Goal: Information Seeking & Learning: Learn about a topic

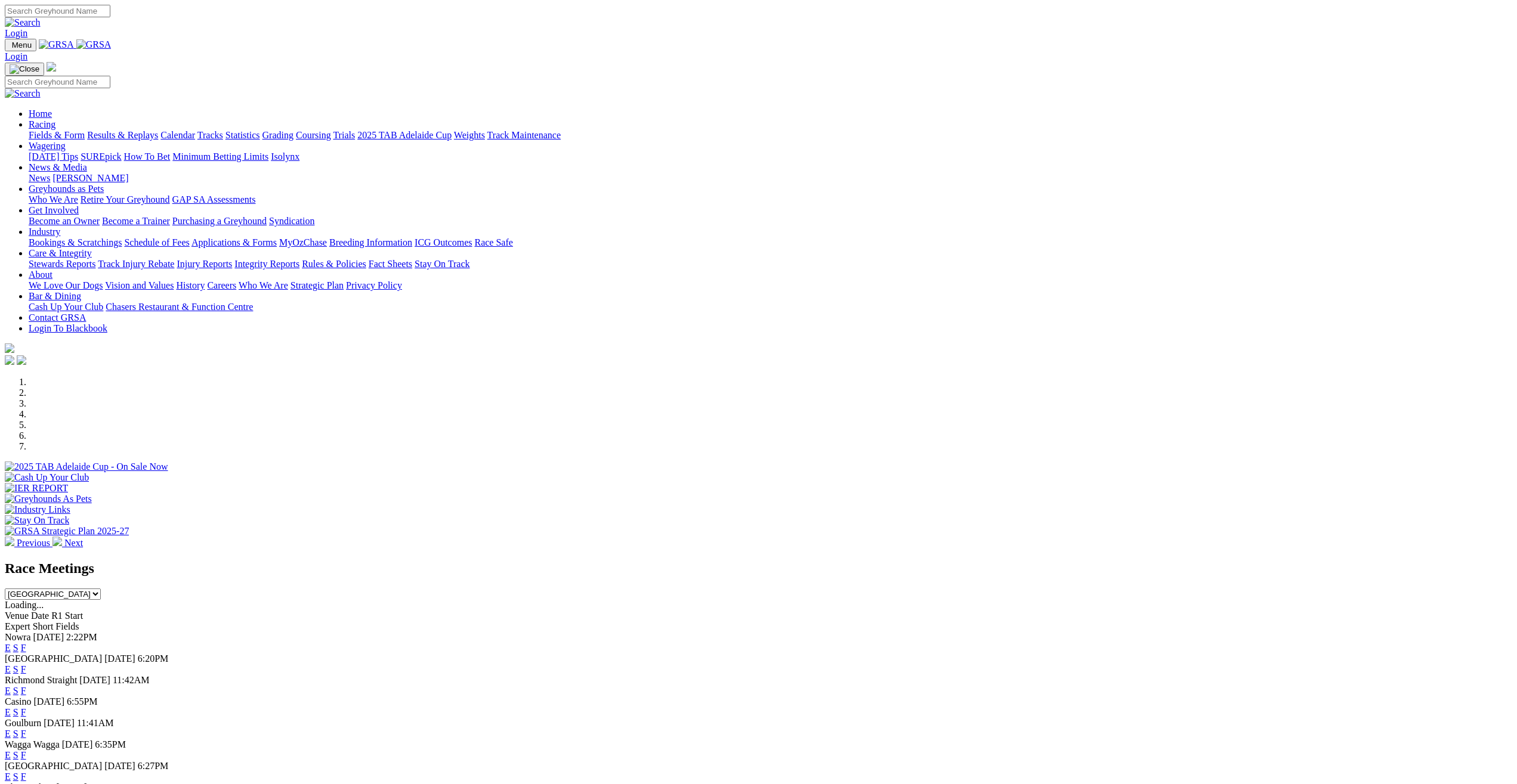
select select "NSW"
click at [27, 685] on link "F" at bounding box center [24, 690] width 5 height 10
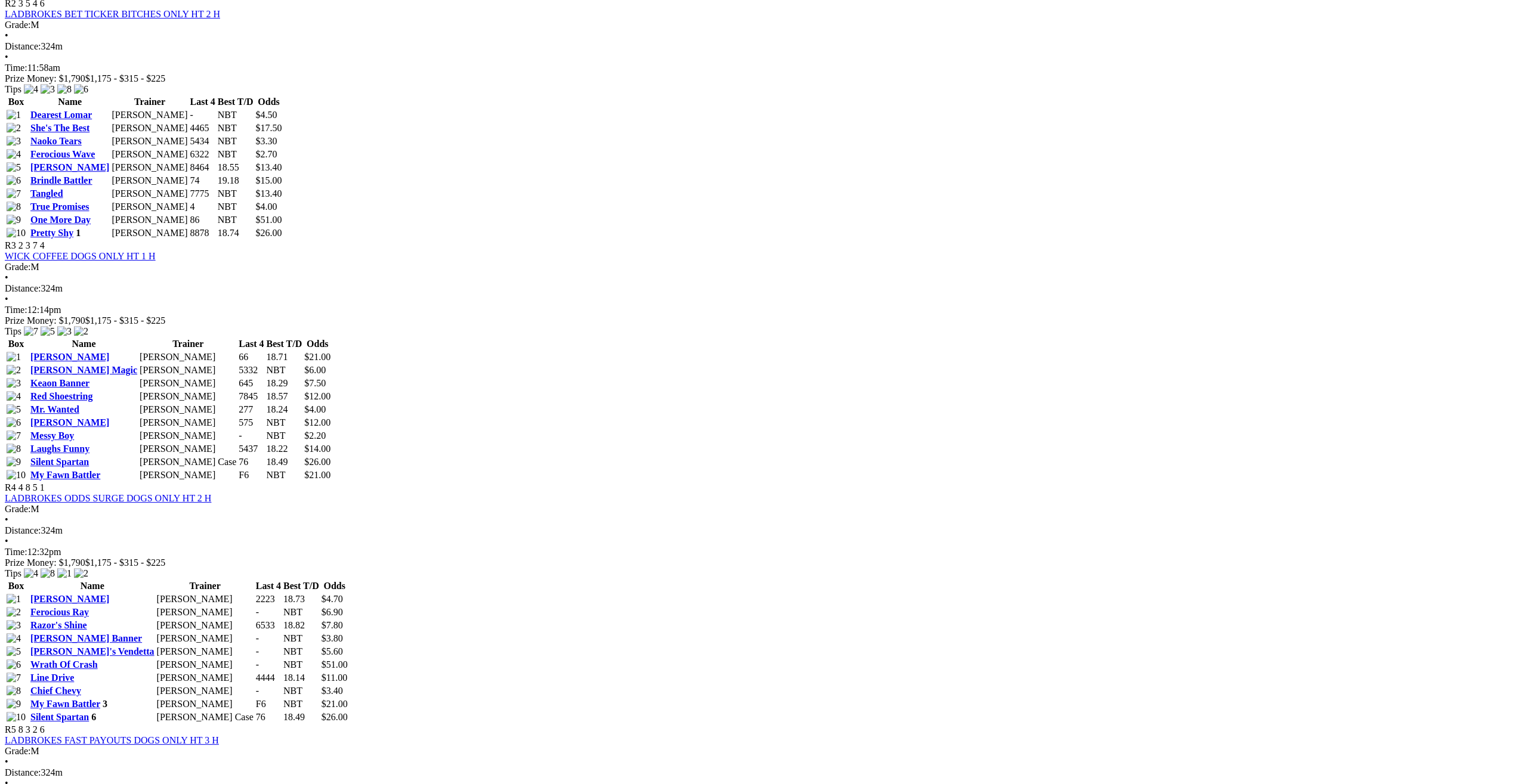
scroll to position [913, 0]
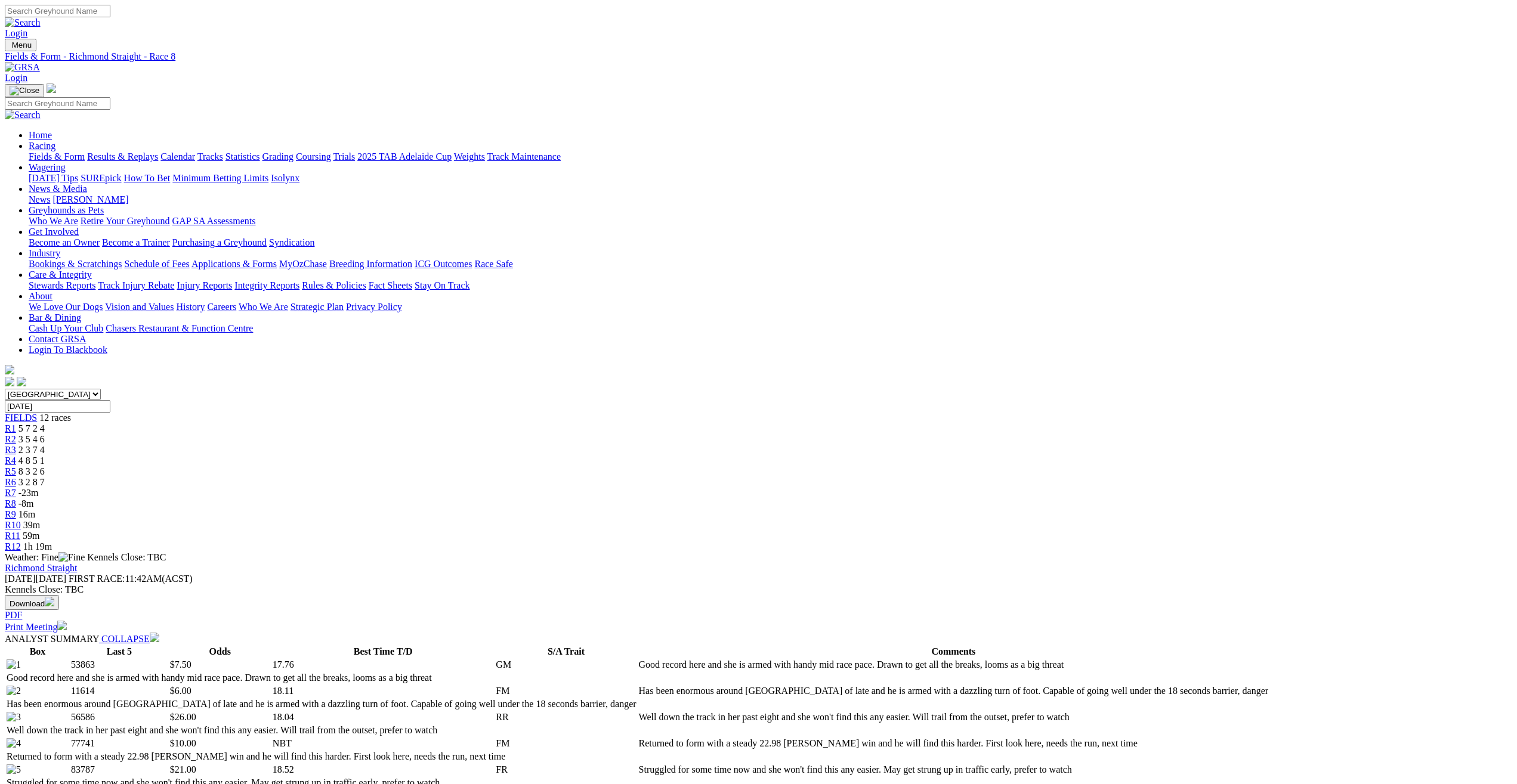
click at [39, 487] on span "-23m" at bounding box center [28, 492] width 20 height 10
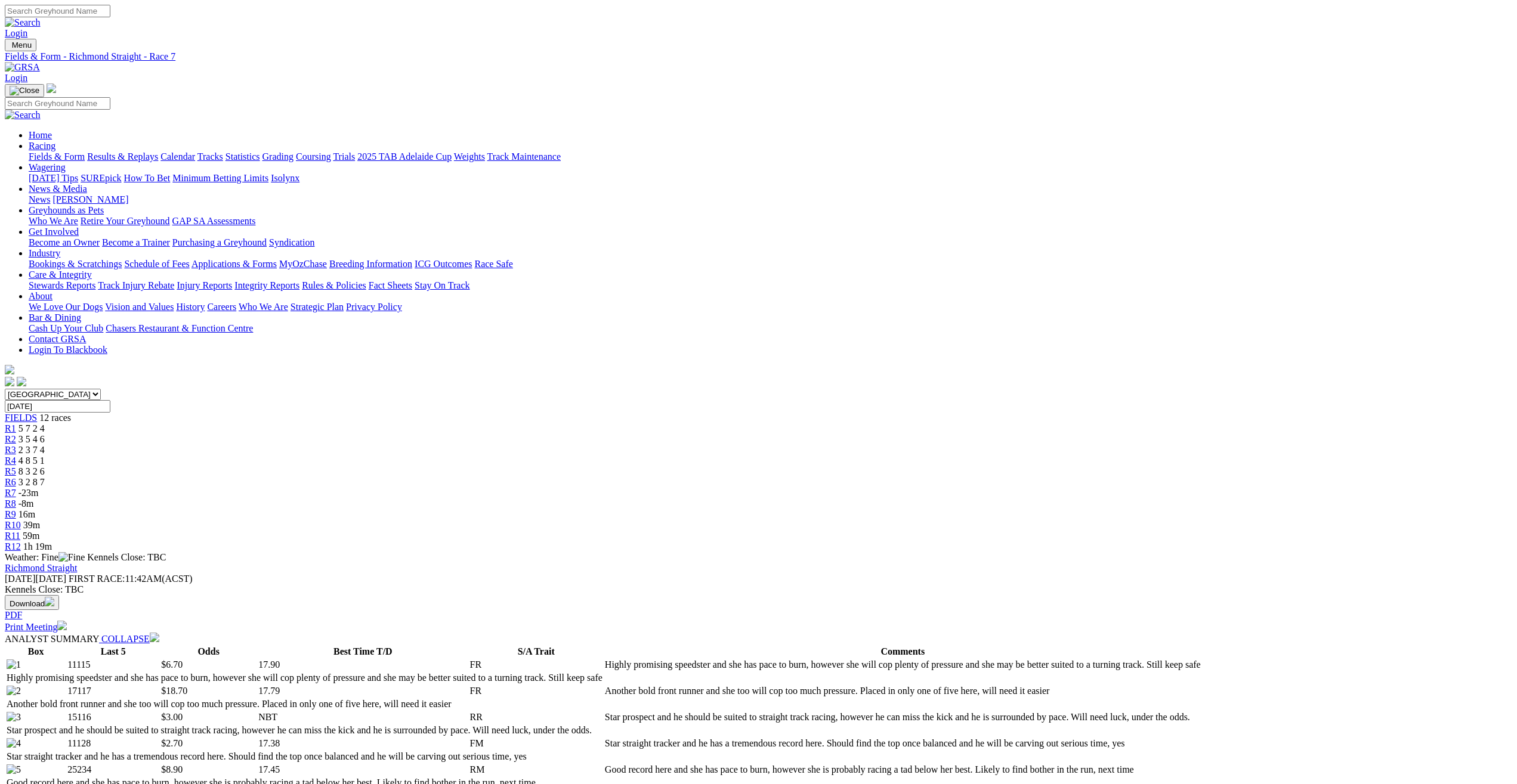
click at [16, 477] on span "R6" at bounding box center [10, 481] width 12 height 10
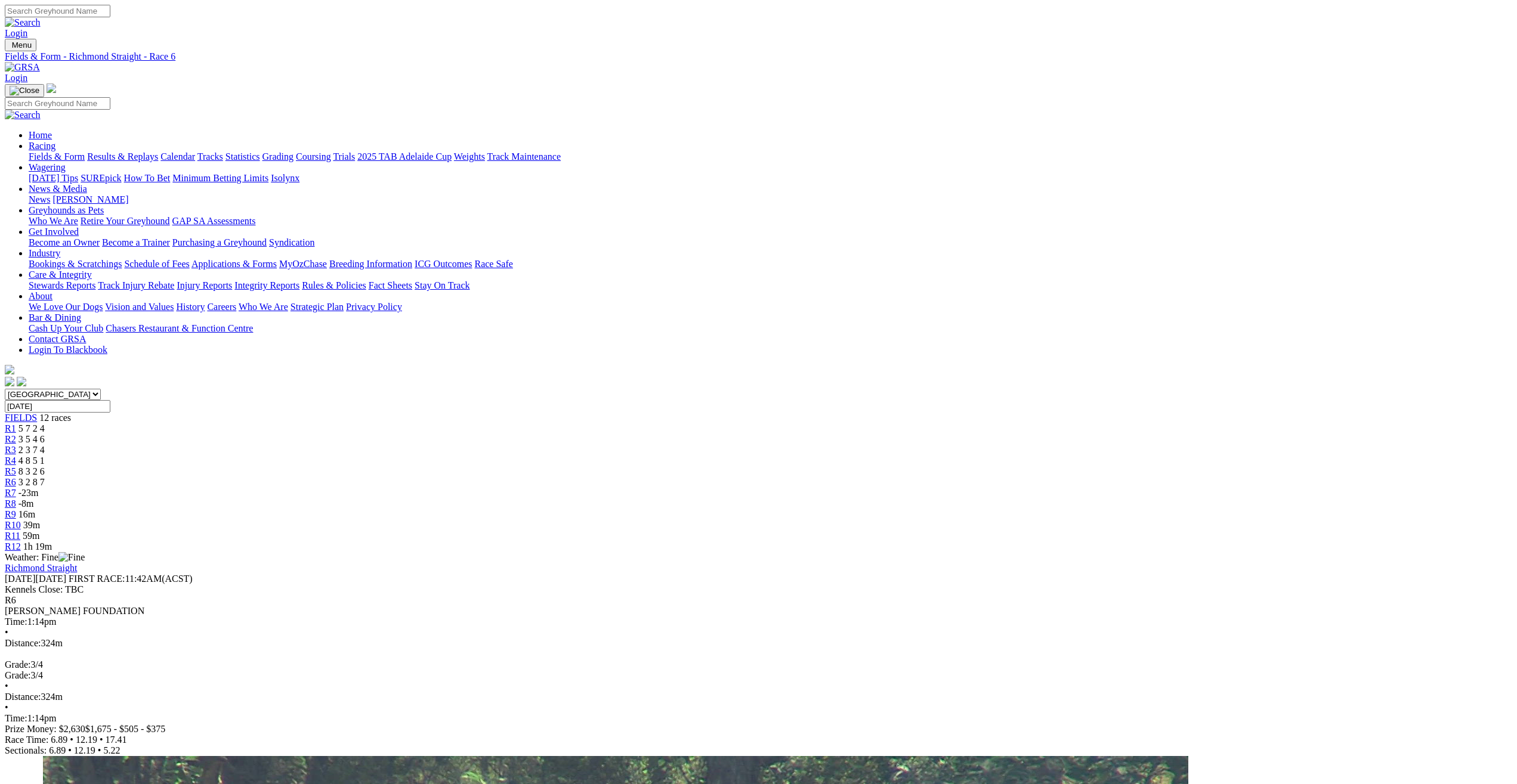
click at [889, 498] on div "R8 -8m" at bounding box center [758, 503] width 1507 height 11
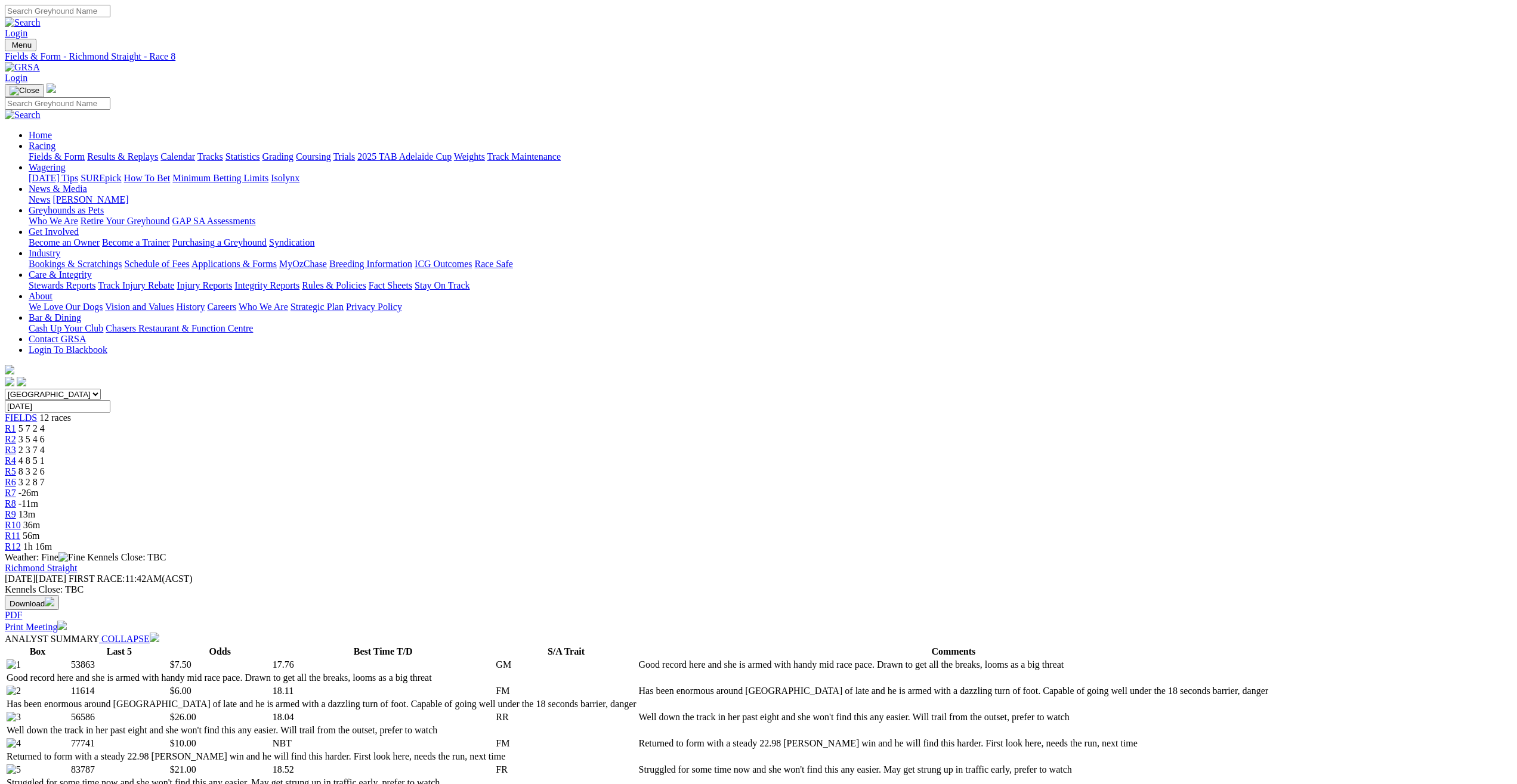
click at [16, 487] on span "R7" at bounding box center [10, 492] width 12 height 10
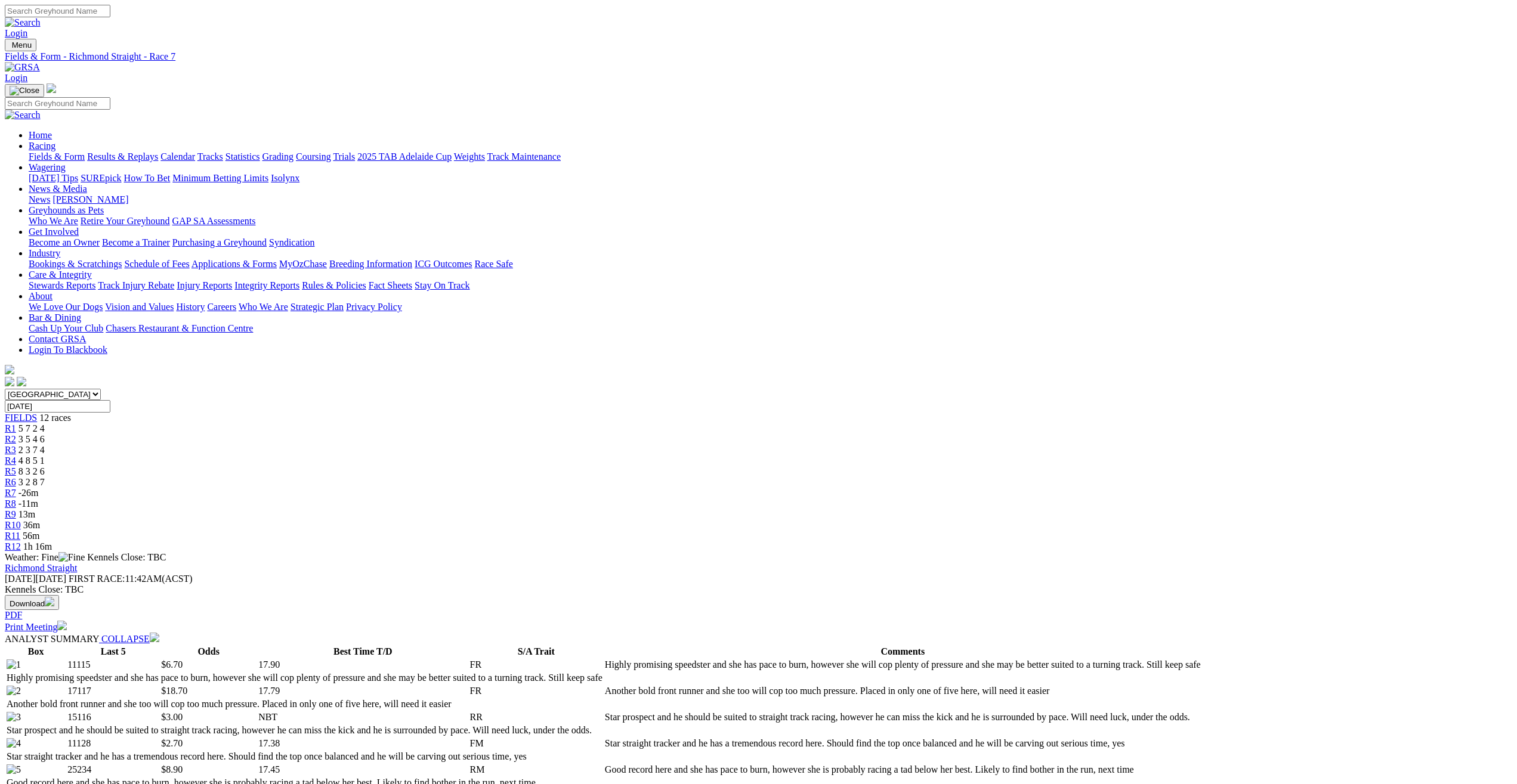
click at [770, 477] on div "R6 3 2 8 7" at bounding box center [758, 482] width 1507 height 11
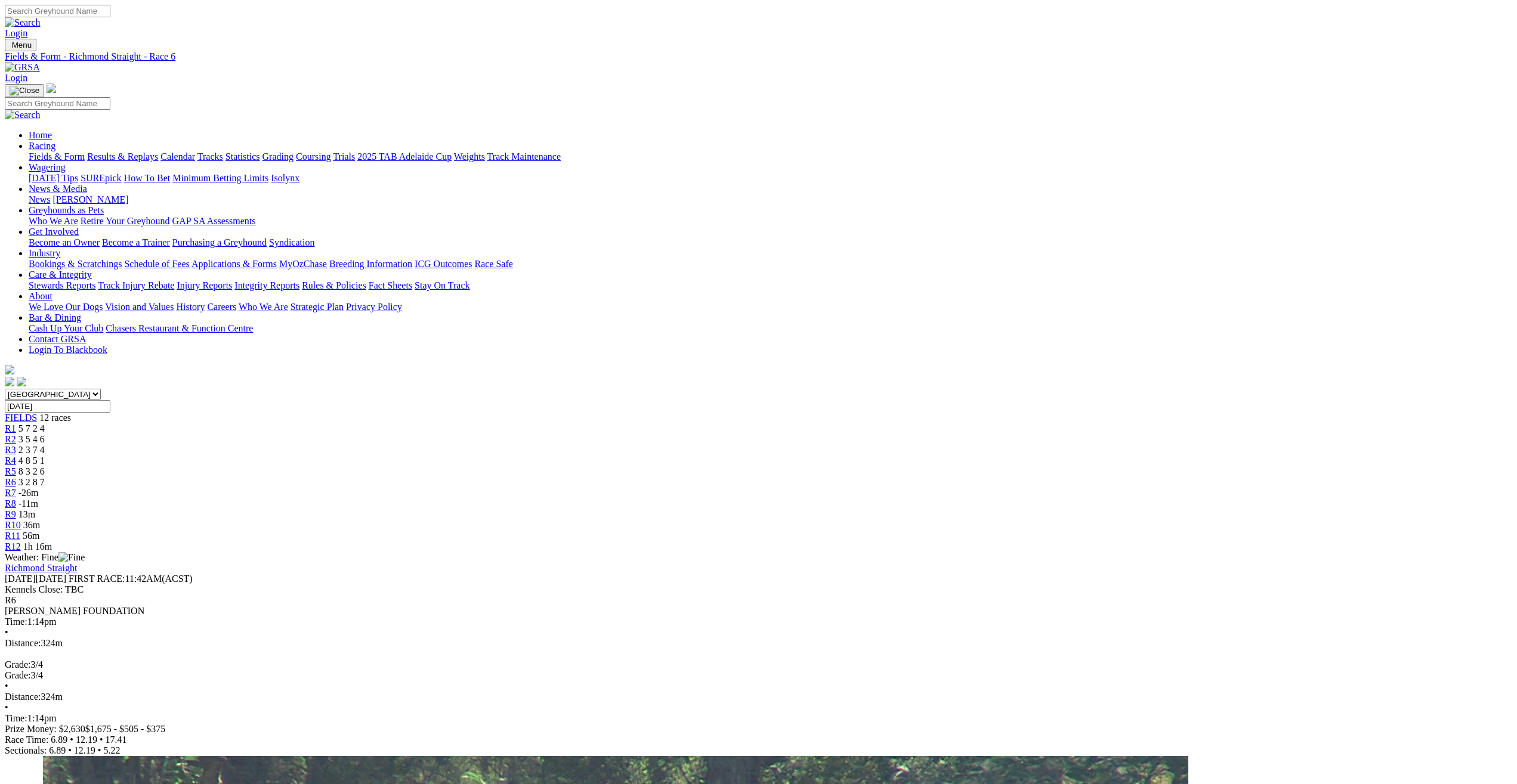
click at [738, 466] on div "R5 8 3 2 6" at bounding box center [758, 471] width 1507 height 11
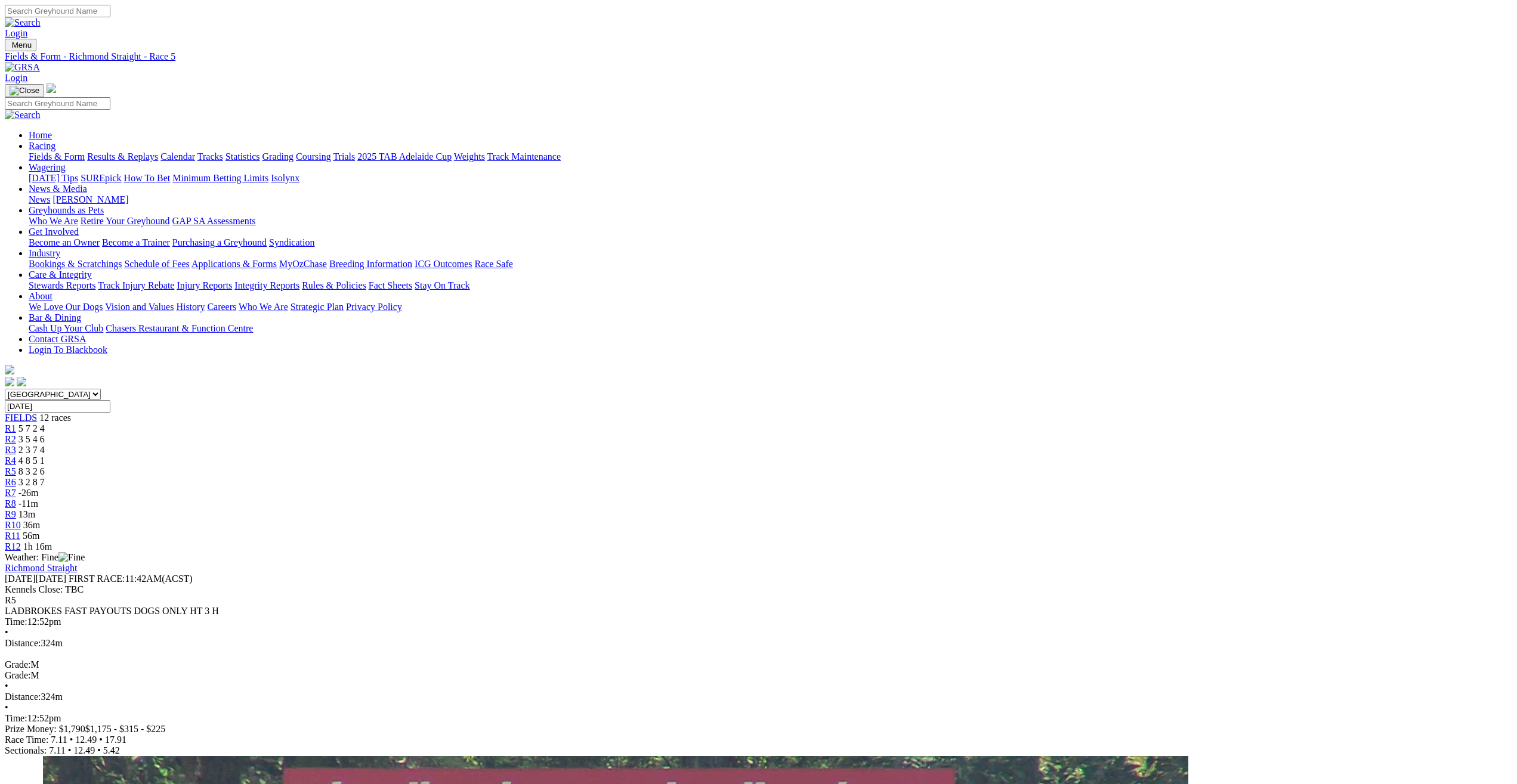
click at [16, 424] on span "R1" at bounding box center [10, 428] width 12 height 10
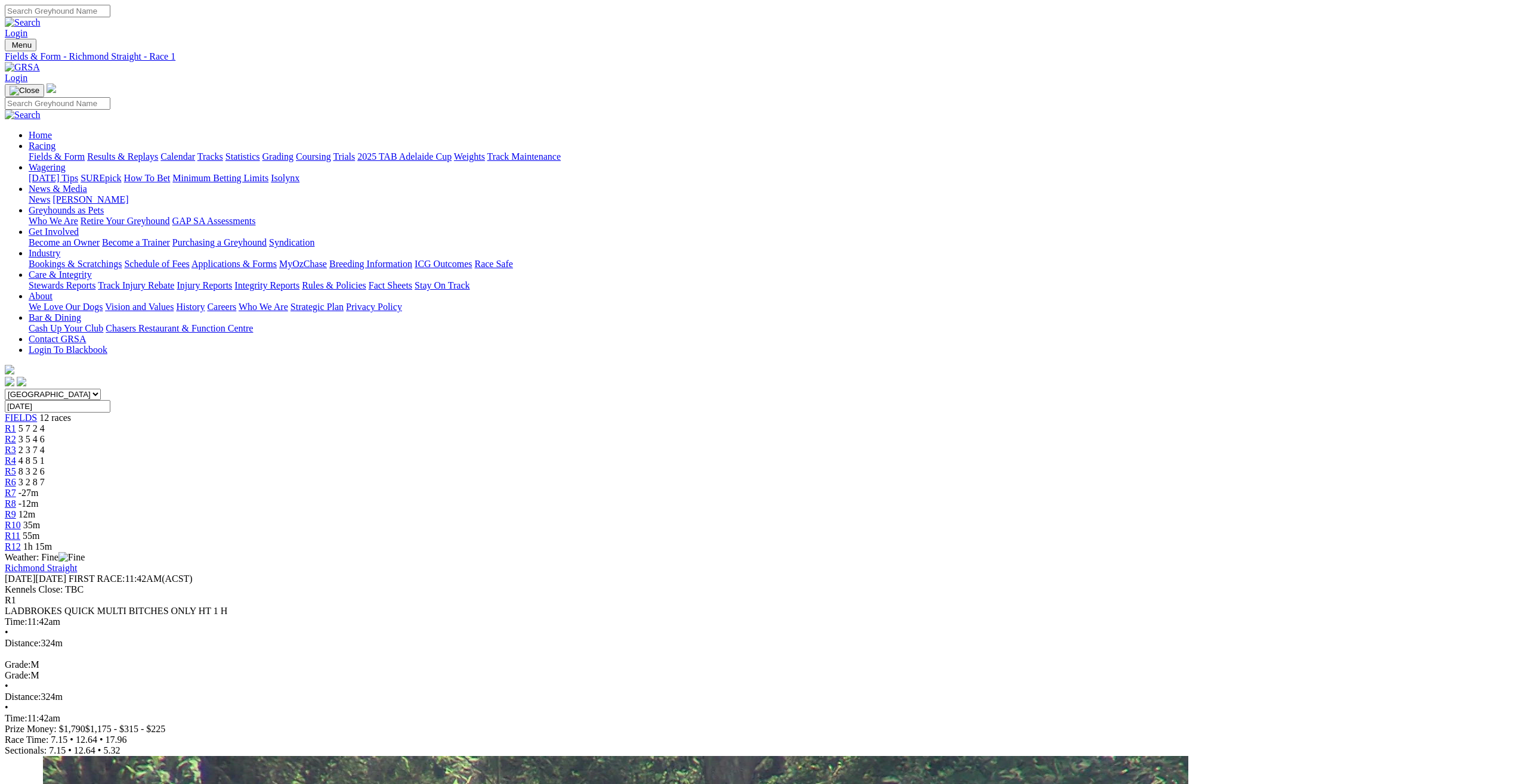
click at [512, 413] on div "FIELDS 12 races R1 5 7 2 4 R2 3 5 4 6 R3 2 3 7 4 R4 4 8 5 1 R5 8 3 2 6 R6 3 2 8…" at bounding box center [758, 482] width 1507 height 139
click at [16, 434] on link "R2" at bounding box center [10, 439] width 12 height 10
click at [16, 445] on span "R3" at bounding box center [10, 449] width 12 height 10
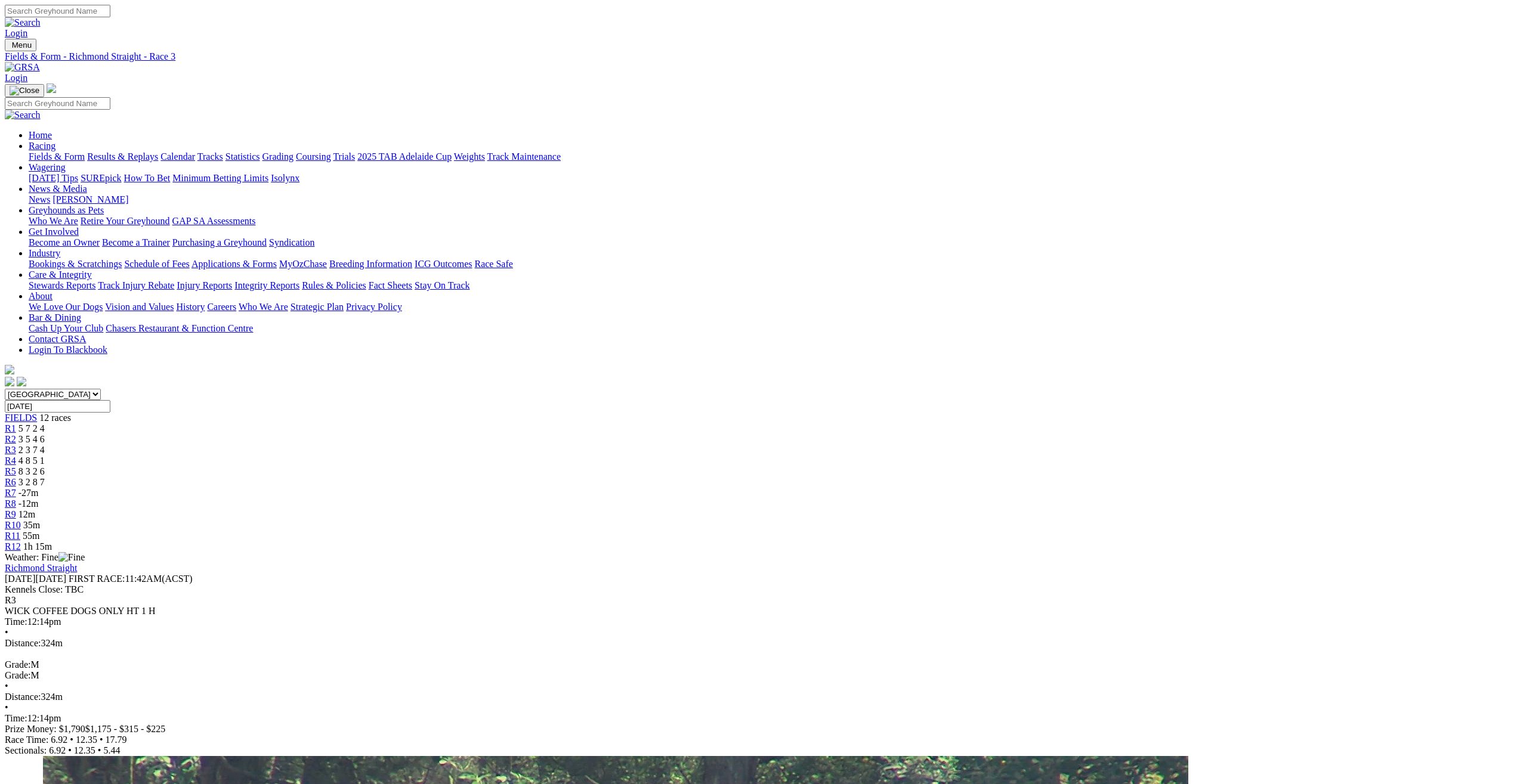
click at [16, 455] on link "R4" at bounding box center [10, 460] width 12 height 10
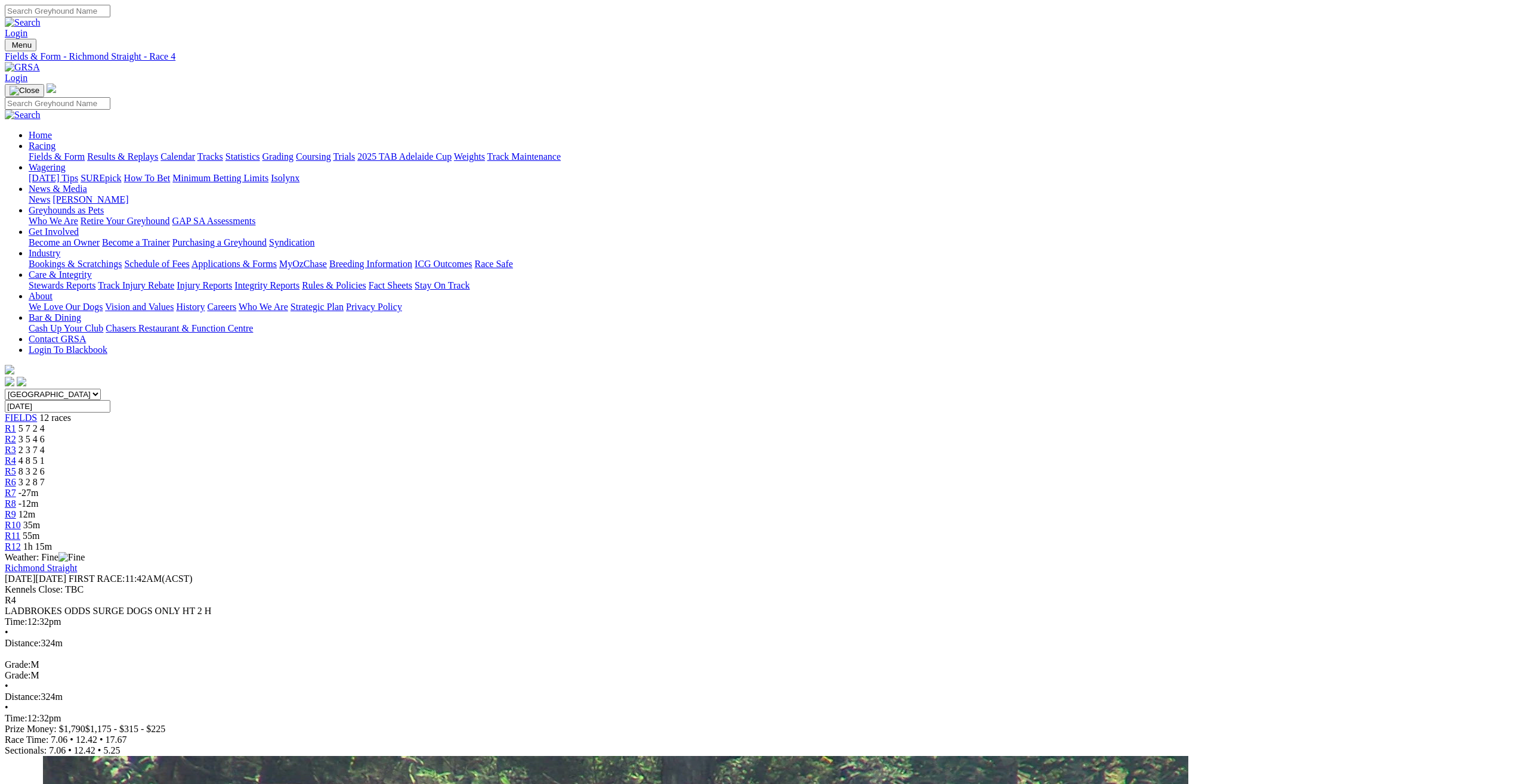
click at [44, 466] on span "8 3 2 6" at bounding box center [32, 471] width 27 height 10
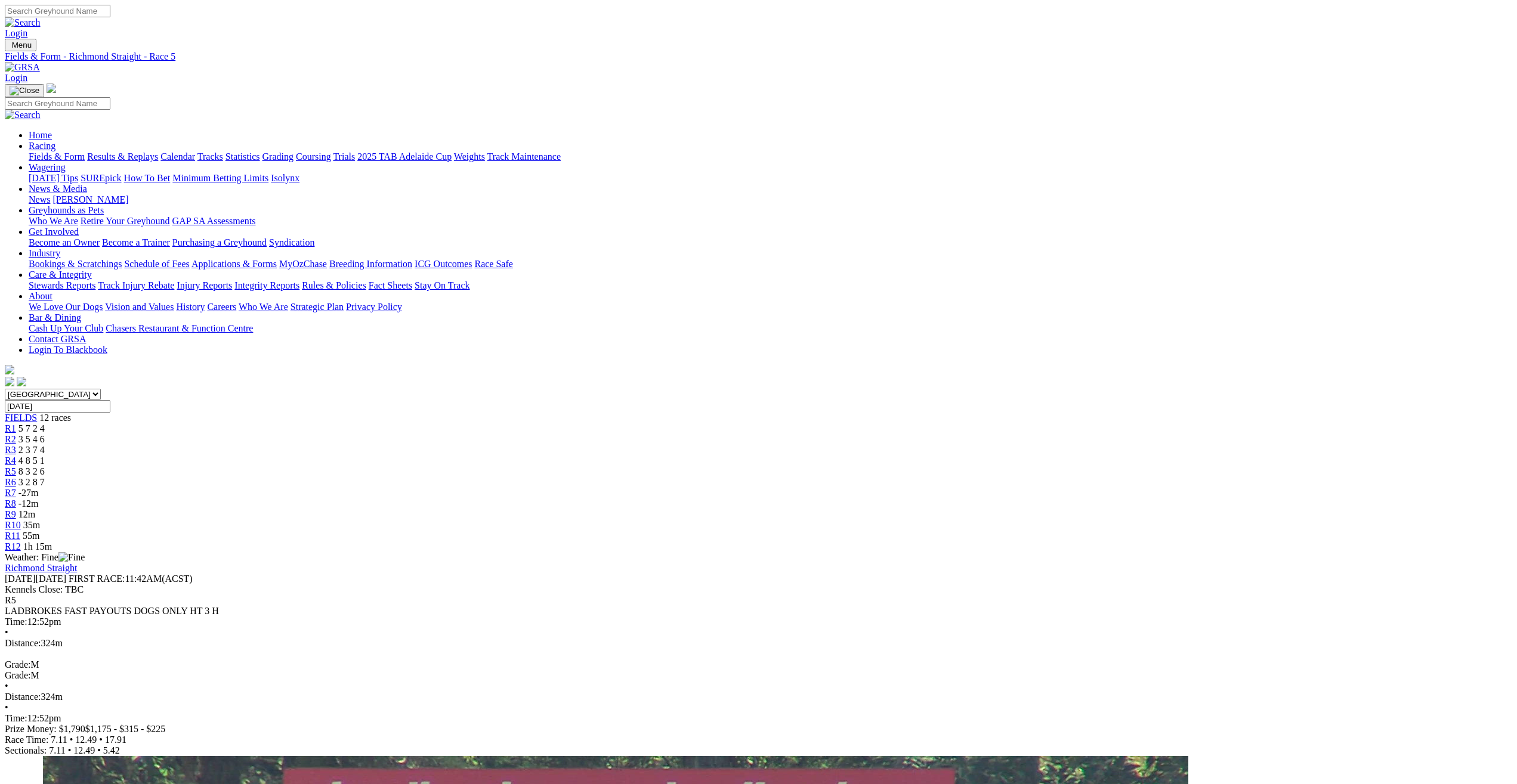
click at [39, 487] on span "-27m" at bounding box center [28, 492] width 20 height 10
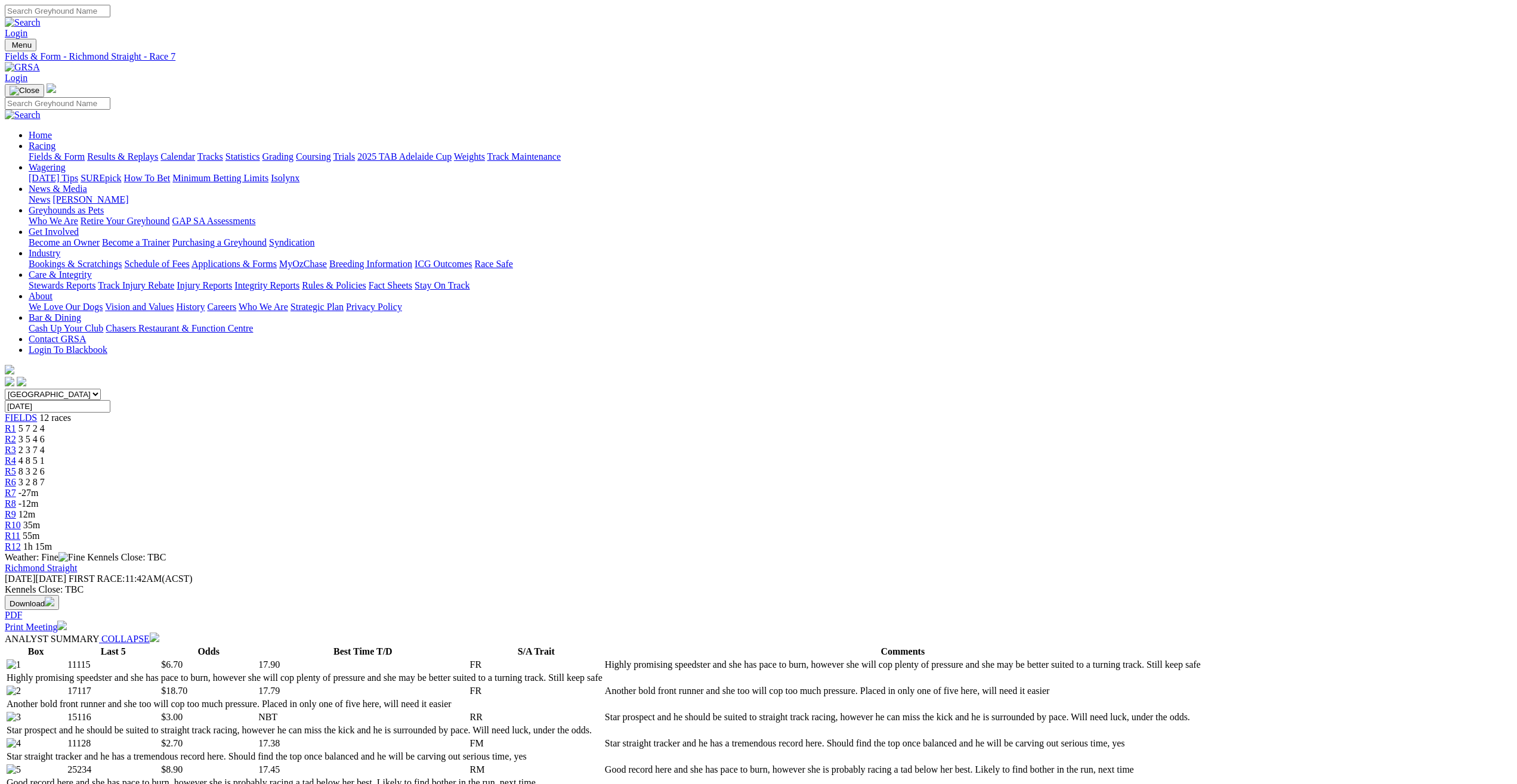
click at [16, 498] on span "R8" at bounding box center [10, 503] width 12 height 10
